Goal: Task Accomplishment & Management: Complete application form

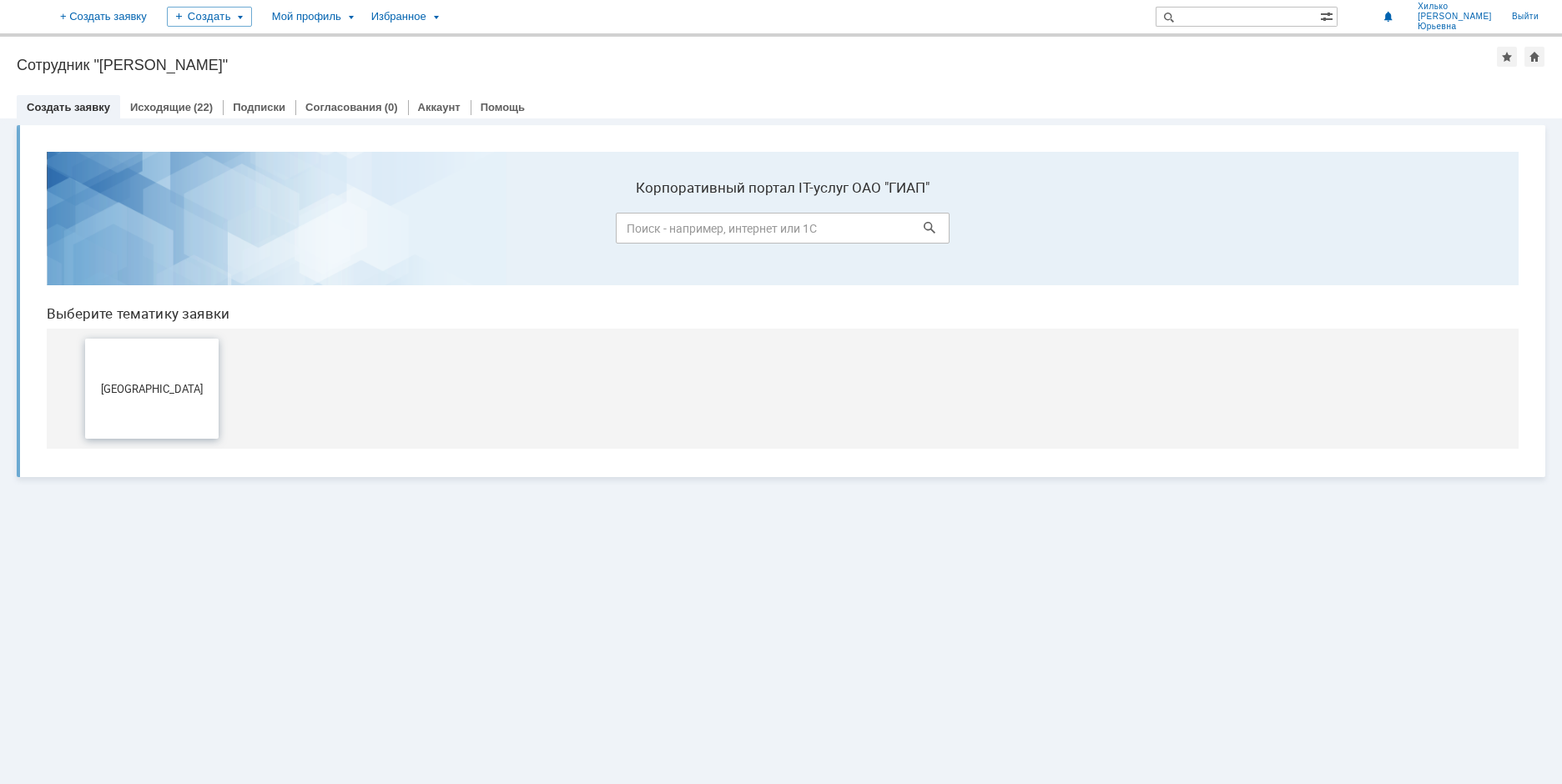
click at [131, 392] on span "[GEOGRAPHIC_DATA]" at bounding box center [152, 389] width 124 height 13
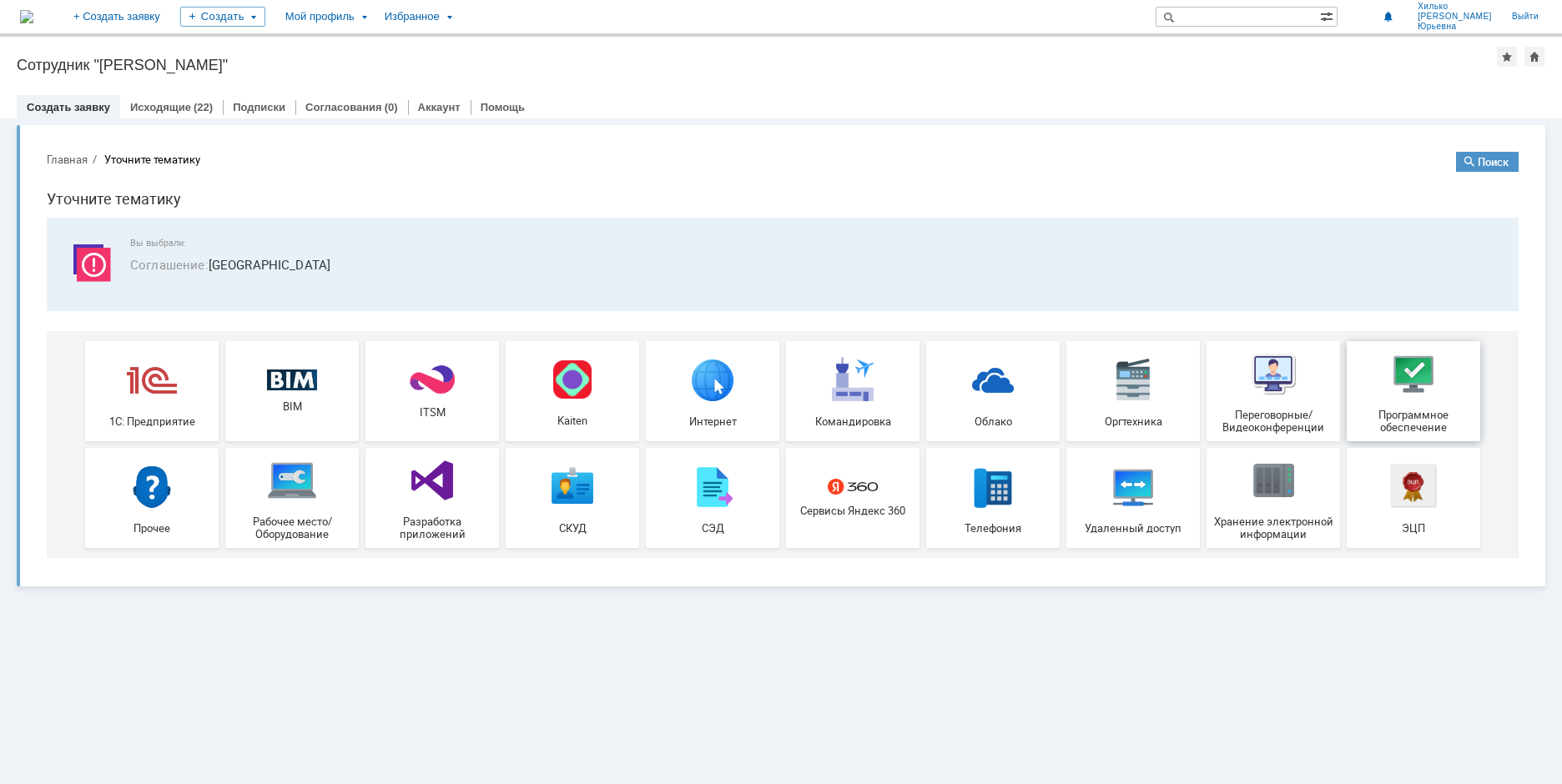
click at [1419, 401] on div "Программное обеспечение" at bounding box center [1414, 392] width 124 height 85
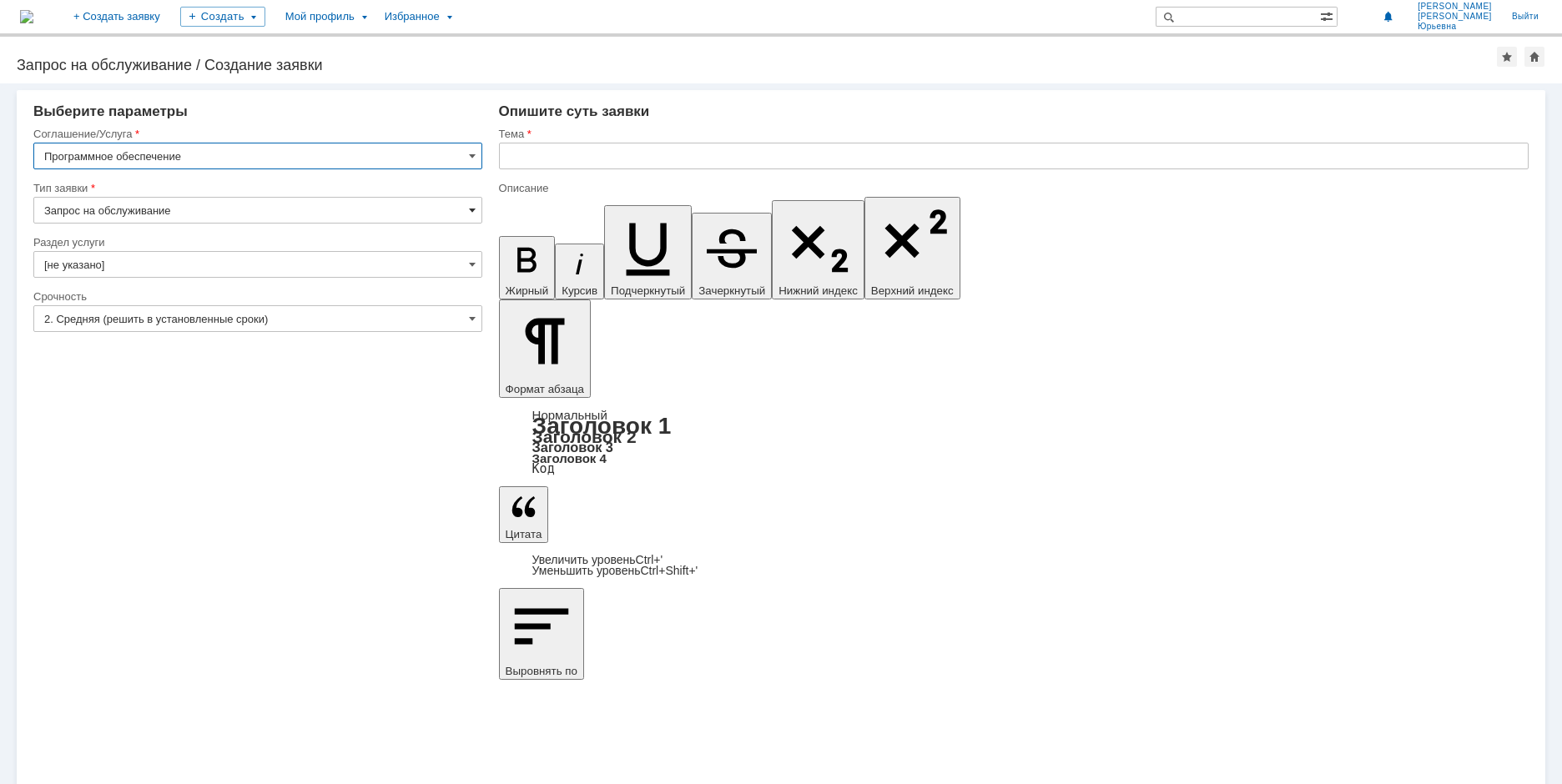
click at [471, 210] on span at bounding box center [471, 210] width 6 height 14
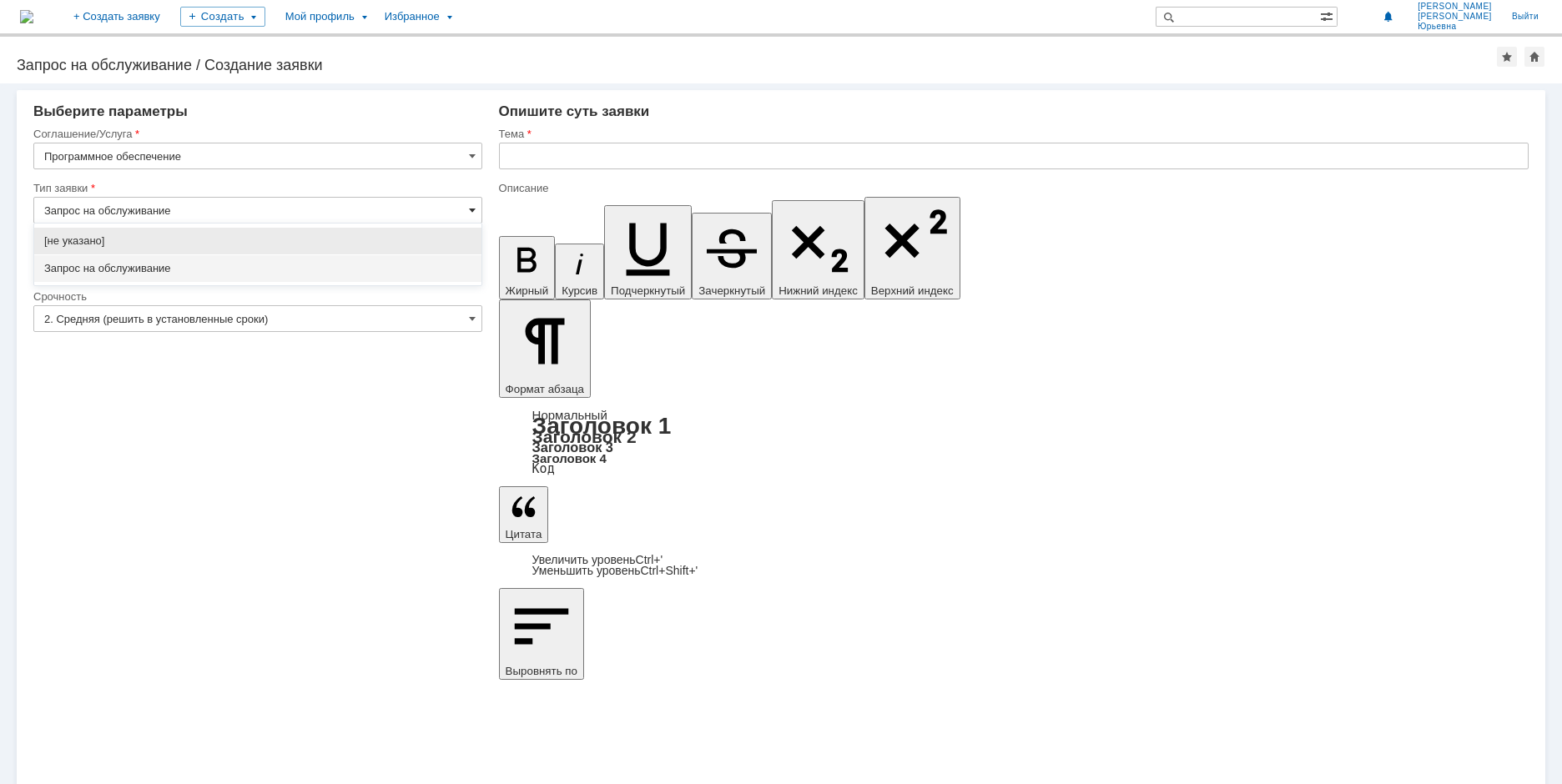
click at [471, 210] on span at bounding box center [471, 210] width 6 height 14
click at [395, 269] on span "Запрос на обслуживание" at bounding box center [258, 269] width 427 height 14
type input "Запрос на обслуживание"
click at [477, 265] on input "[не указано]" at bounding box center [258, 265] width 449 height 27
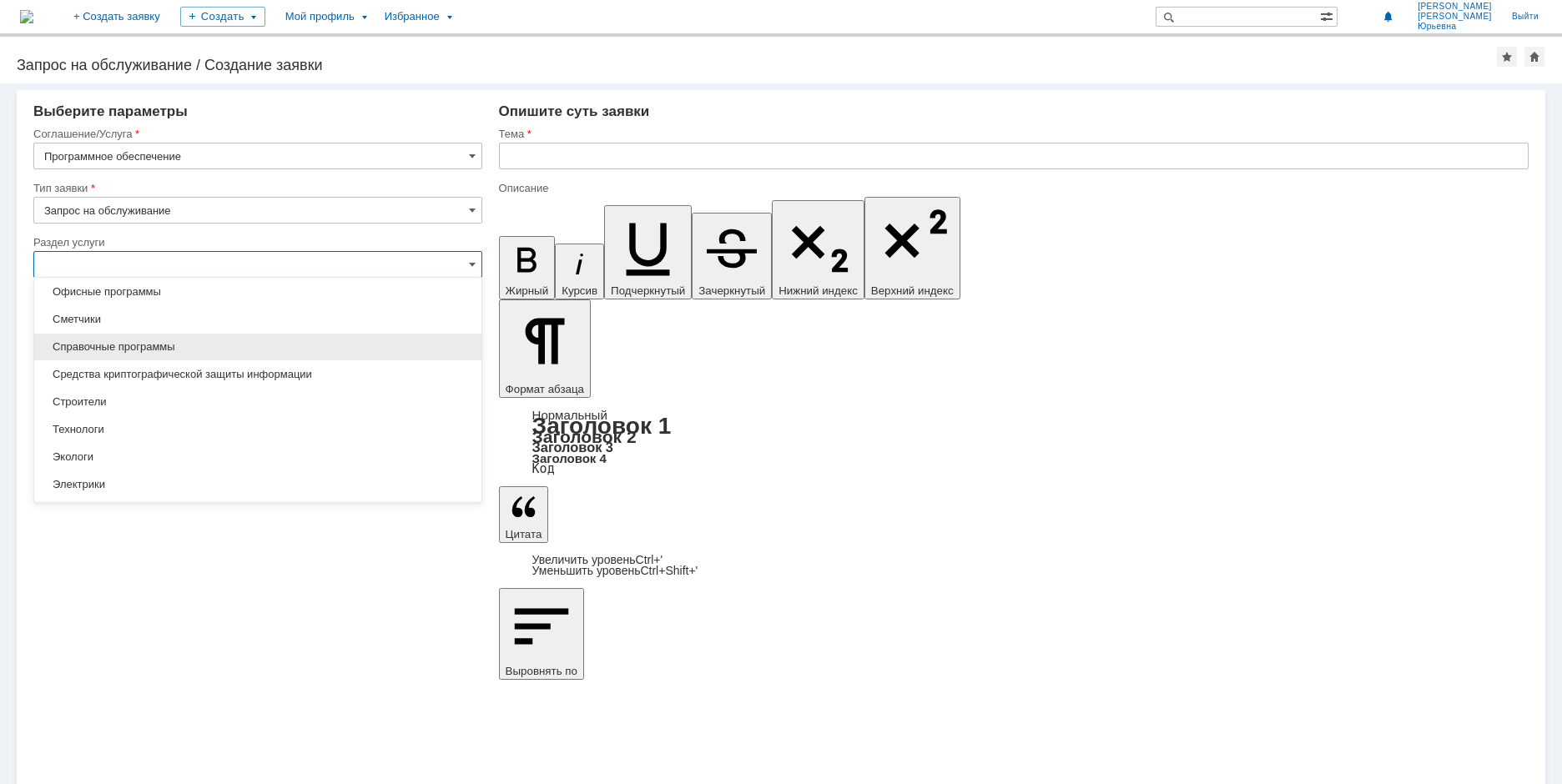
scroll to position [352, 0]
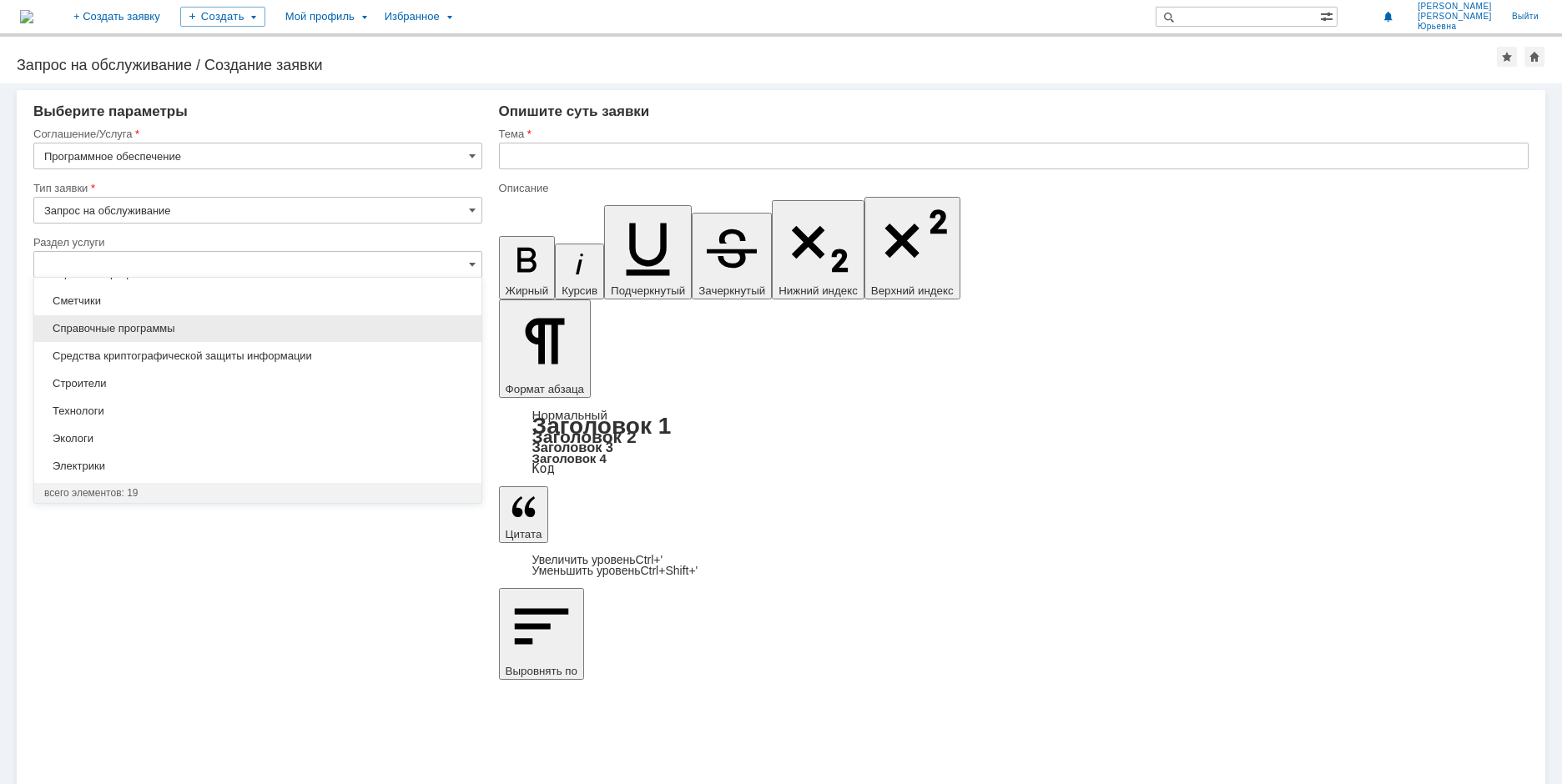
click at [168, 333] on span "Справочные программы" at bounding box center [258, 328] width 427 height 14
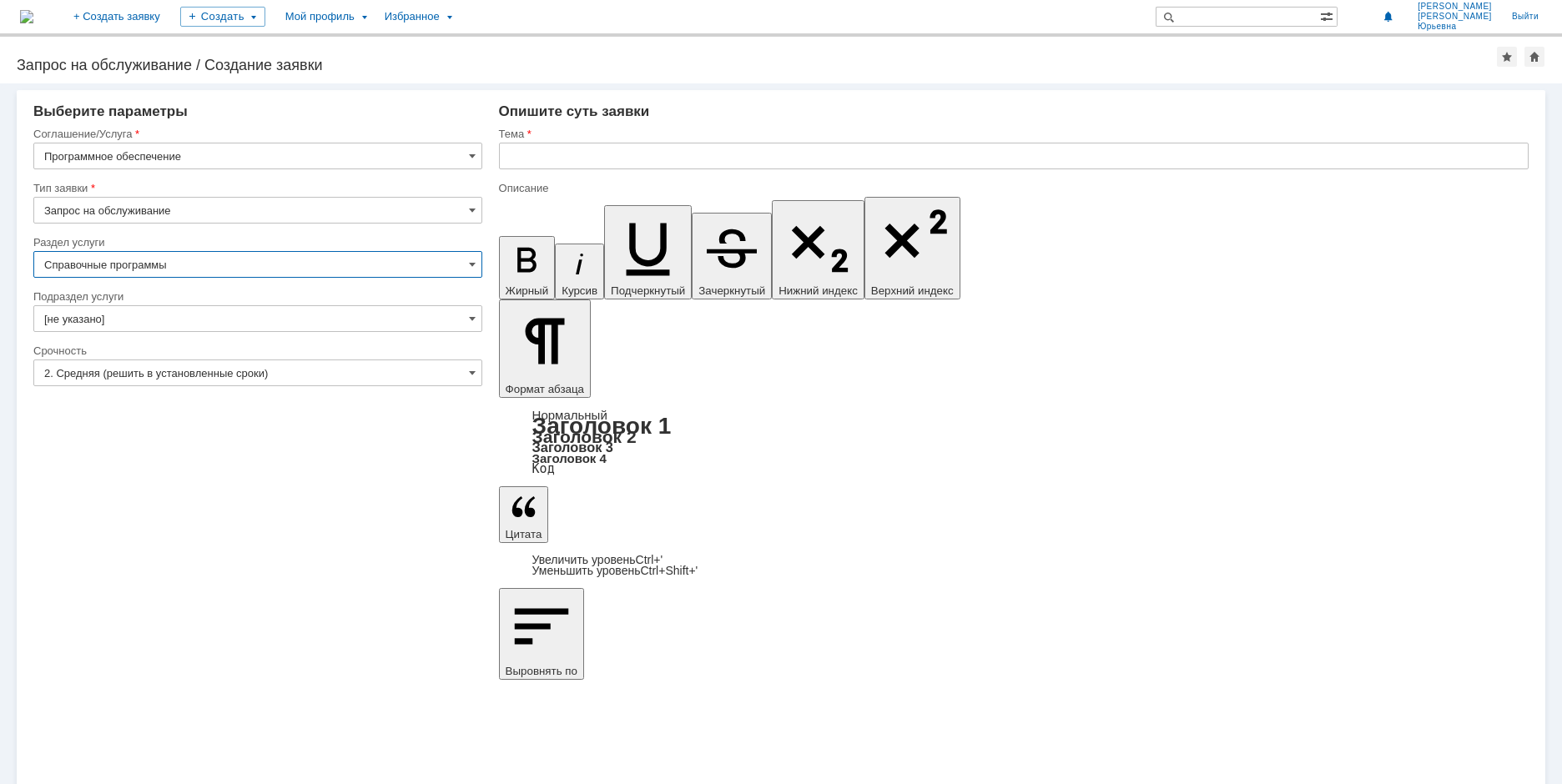
type input "Справочные программы"
click at [472, 316] on span at bounding box center [471, 318] width 6 height 14
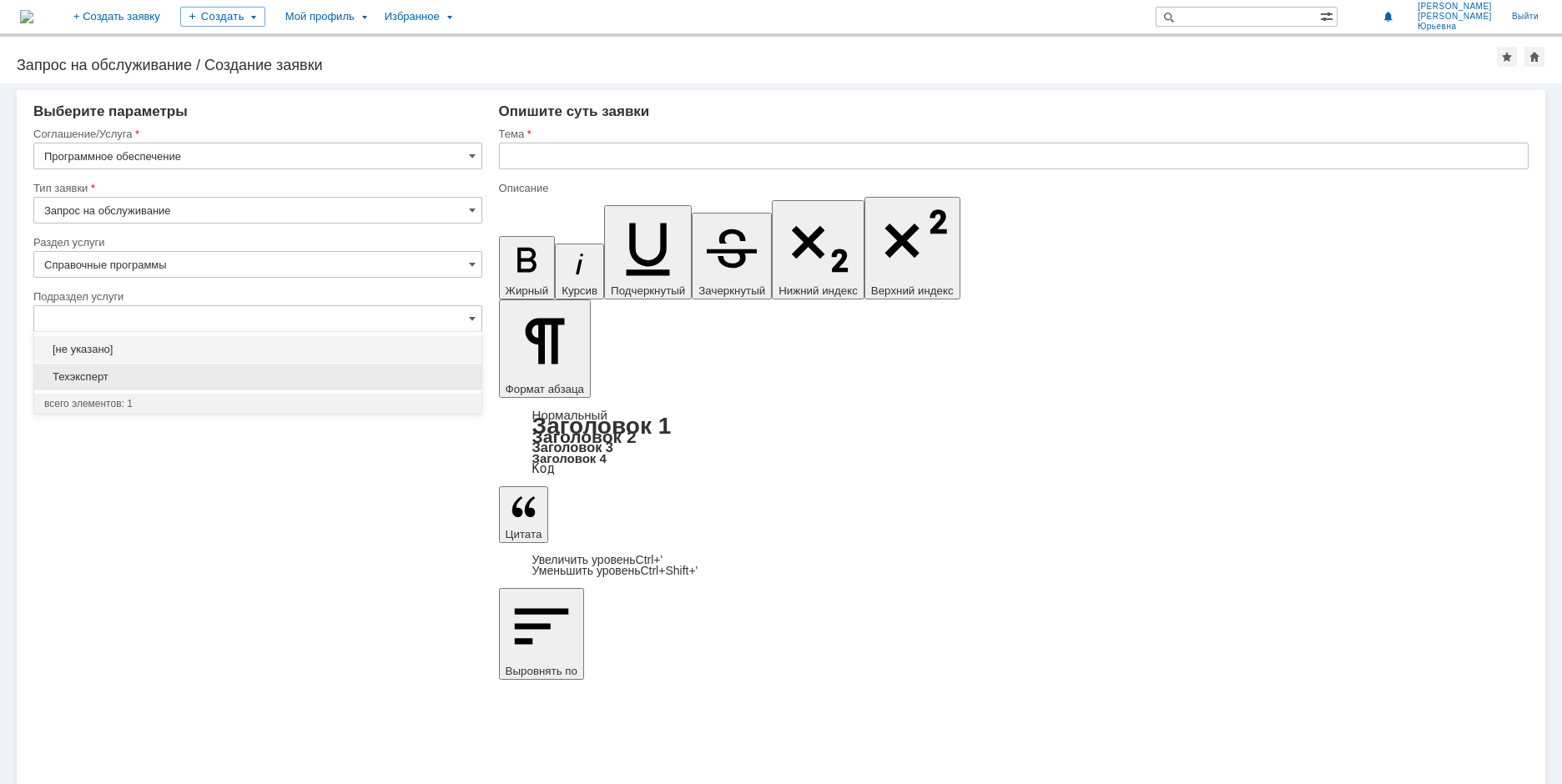
click at [84, 372] on span "Техэксперт" at bounding box center [258, 377] width 427 height 14
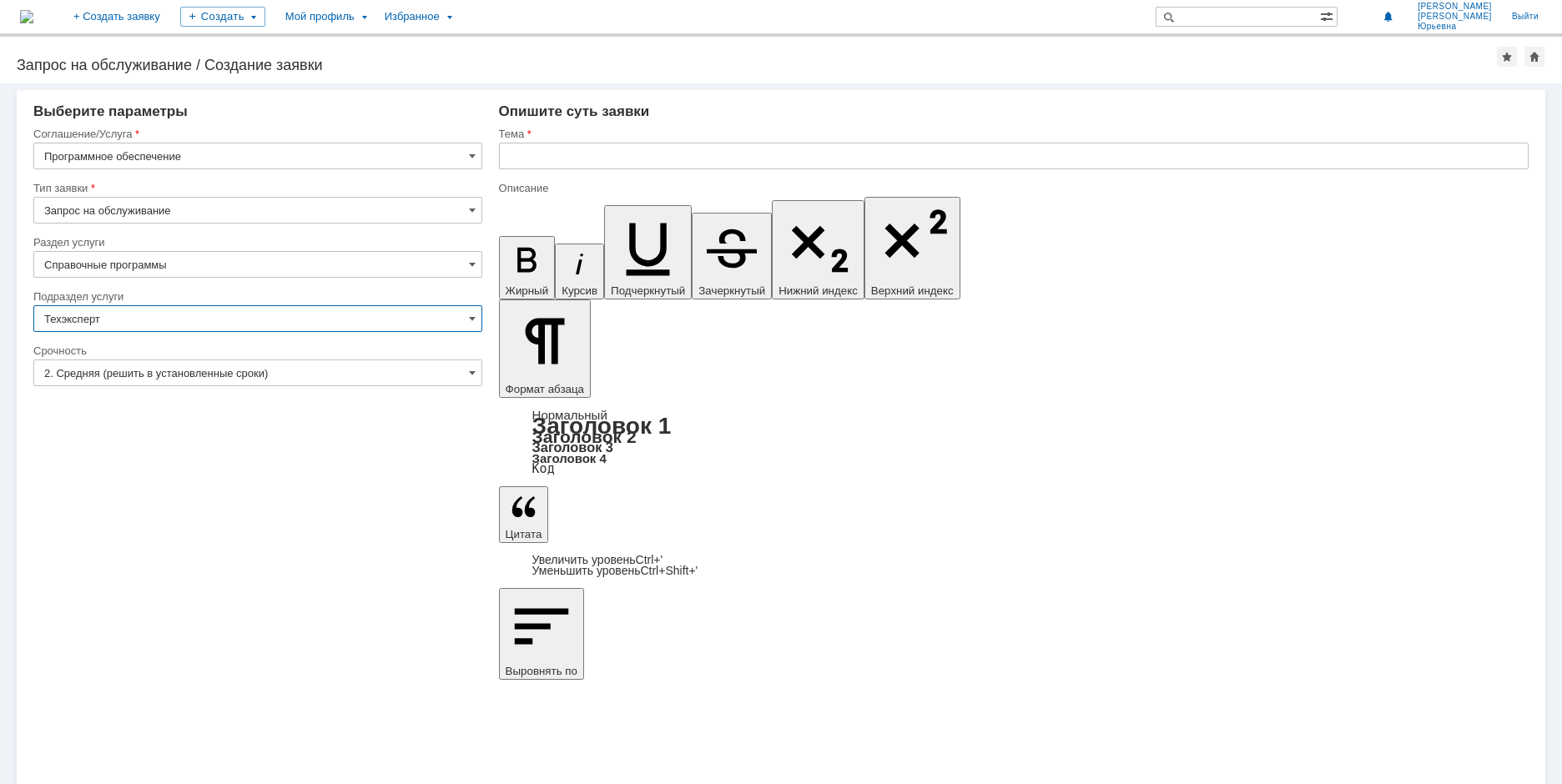
type input "Техэксперт"
click at [533, 165] on input "text" at bounding box center [1014, 156] width 1029 height 27
type input "Установить на комп справочную программу"
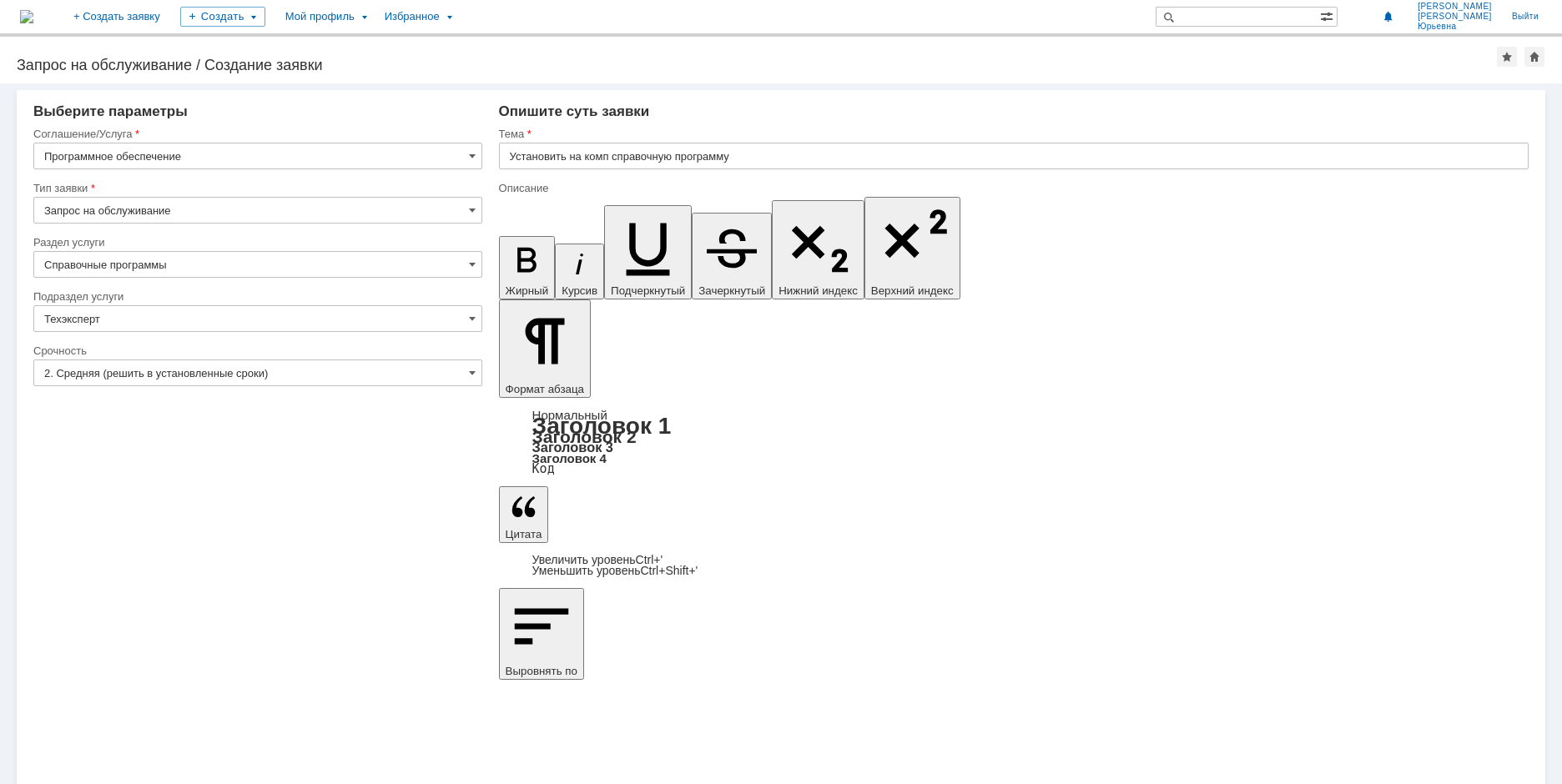
scroll to position [549, 3]
click at [433, 500] on div "Внимание! Выберите параметры Соглашение/Услуга Программное обеспечение Тип заяв…" at bounding box center [781, 433] width 1562 height 701
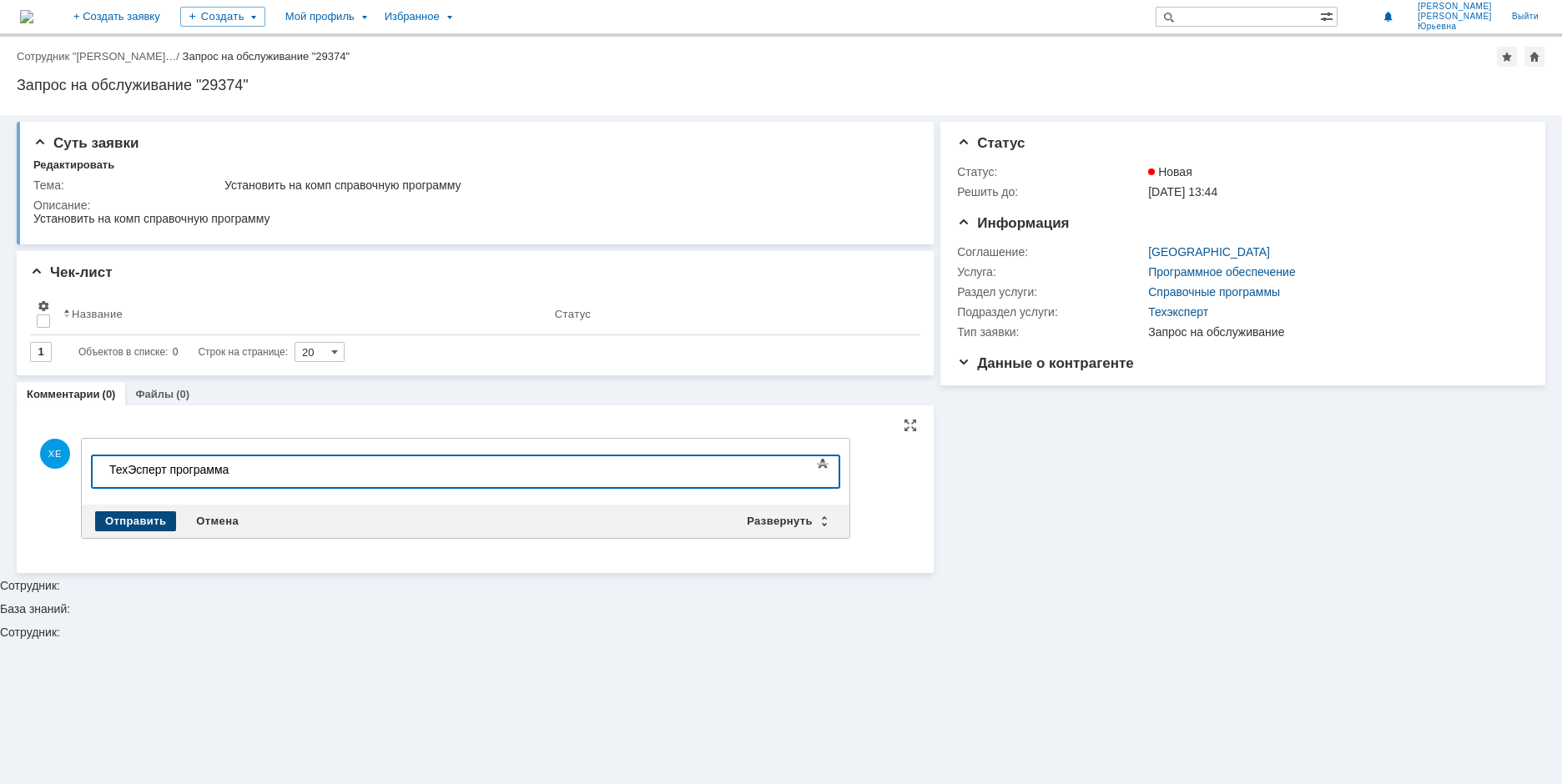
click at [125, 516] on div "Отправить" at bounding box center [135, 522] width 80 height 20
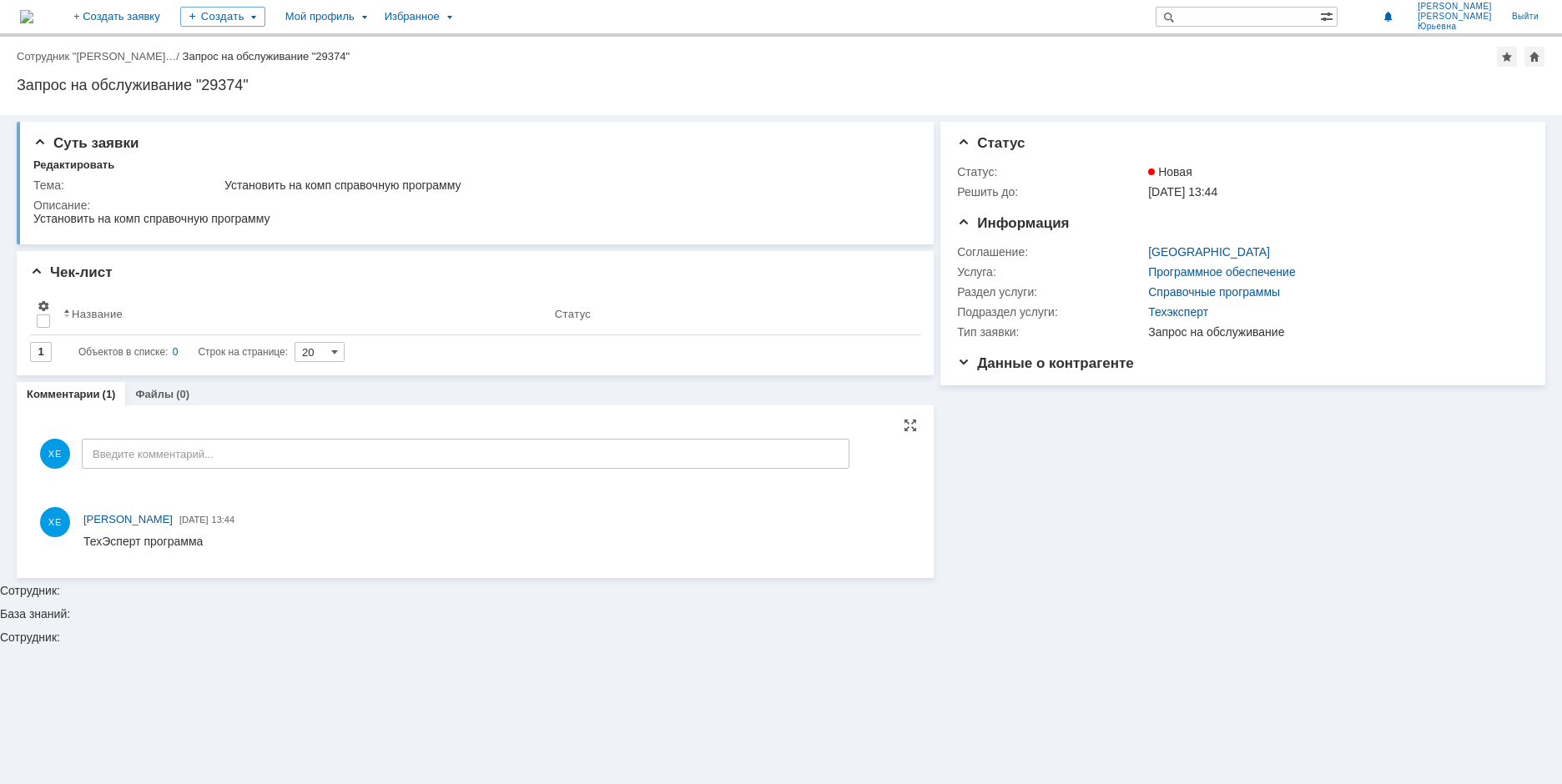
click at [656, 632] on div "Суть заявки Редактировать Тема: Установить на комп справочную программу Описани…" at bounding box center [781, 449] width 1562 height 669
